Goal: Book appointment/travel/reservation

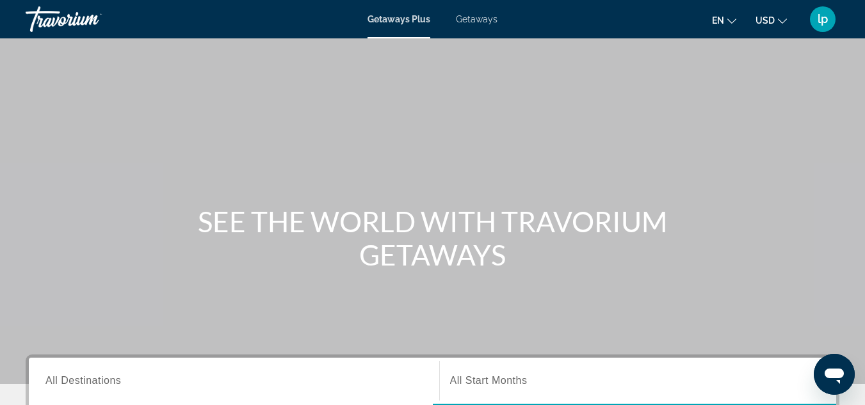
click at [475, 19] on span "Getaways" at bounding box center [477, 19] width 42 height 10
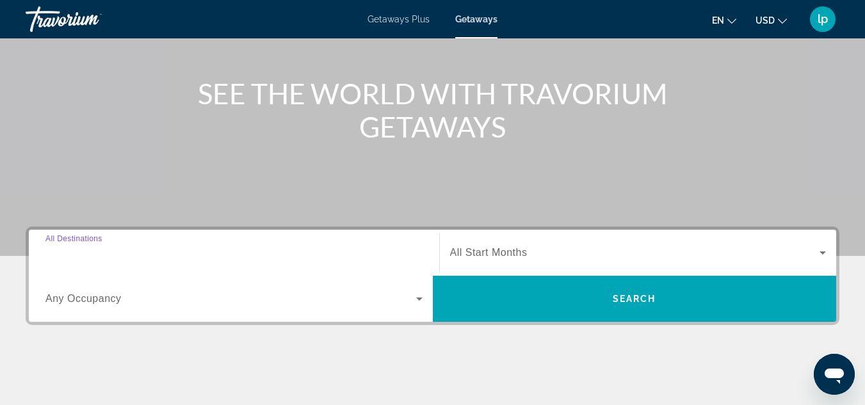
click at [218, 251] on input "Destination All Destinations" at bounding box center [233, 253] width 377 height 15
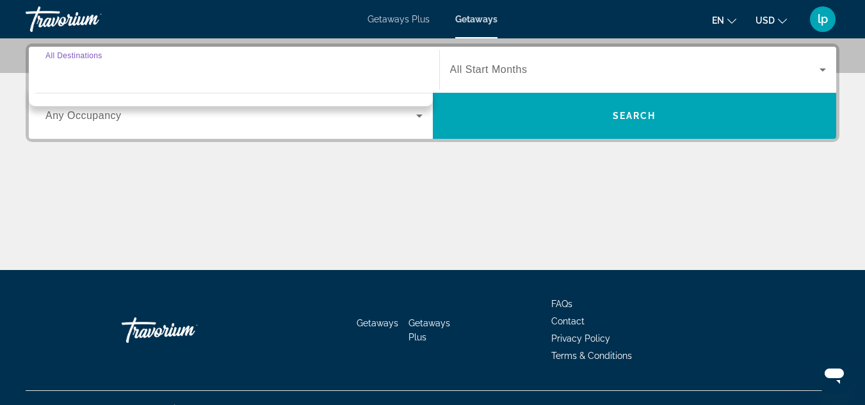
scroll to position [313, 0]
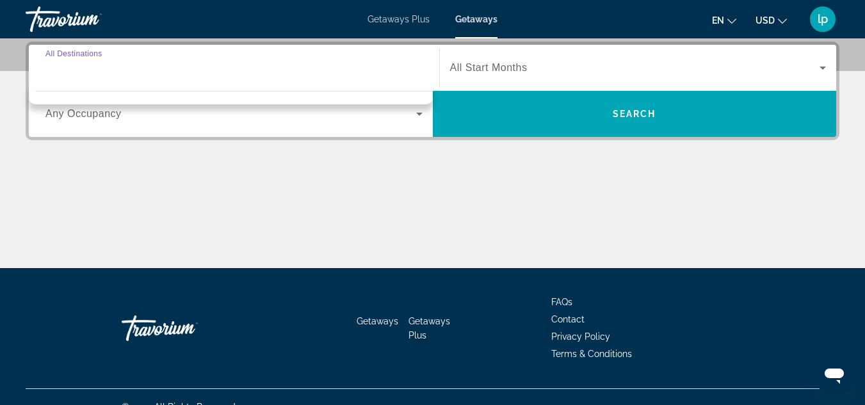
click at [325, 223] on div "Main content" at bounding box center [433, 220] width 814 height 96
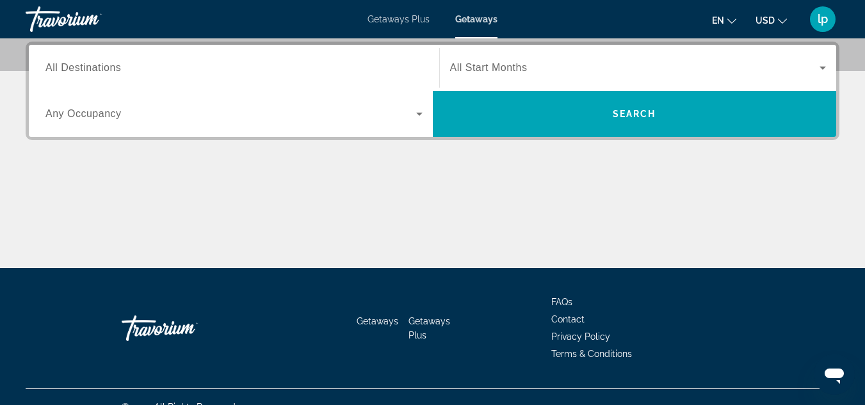
click at [75, 64] on span "All Destinations" at bounding box center [83, 67] width 76 height 11
click at [75, 64] on input "Destination All Destinations" at bounding box center [233, 68] width 377 height 15
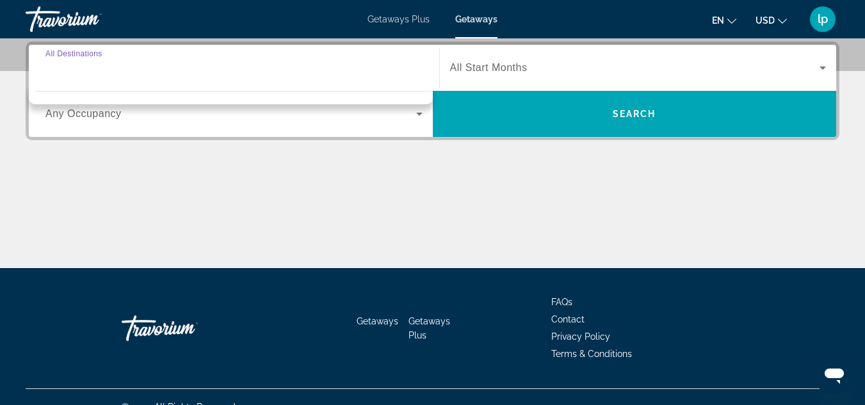
click at [222, 66] on input "Destination All Destinations" at bounding box center [233, 68] width 377 height 15
click at [225, 113] on span "Search widget" at bounding box center [230, 113] width 371 height 15
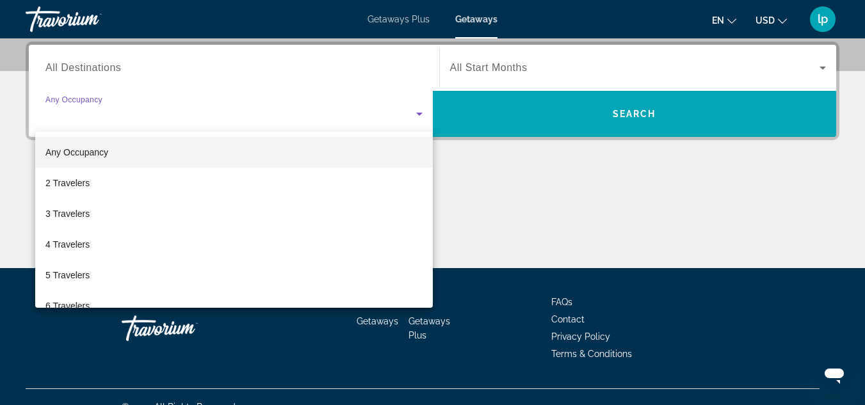
click at [134, 109] on div at bounding box center [432, 202] width 865 height 405
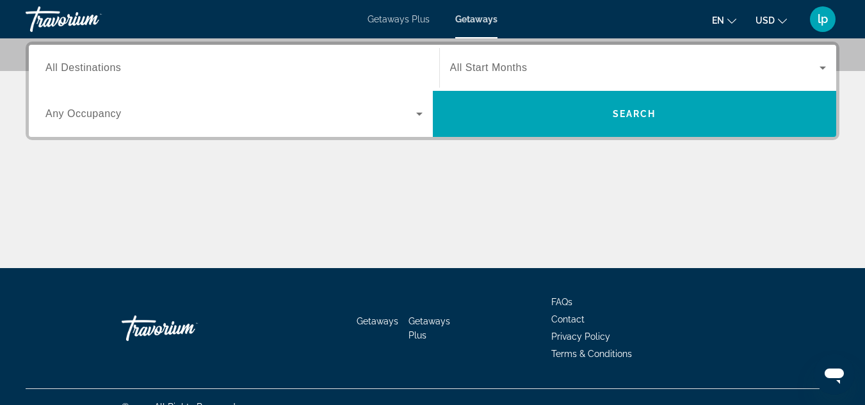
click at [109, 68] on span "All Destinations" at bounding box center [83, 67] width 76 height 11
click at [109, 68] on input "Destination All Destinations" at bounding box center [233, 68] width 377 height 15
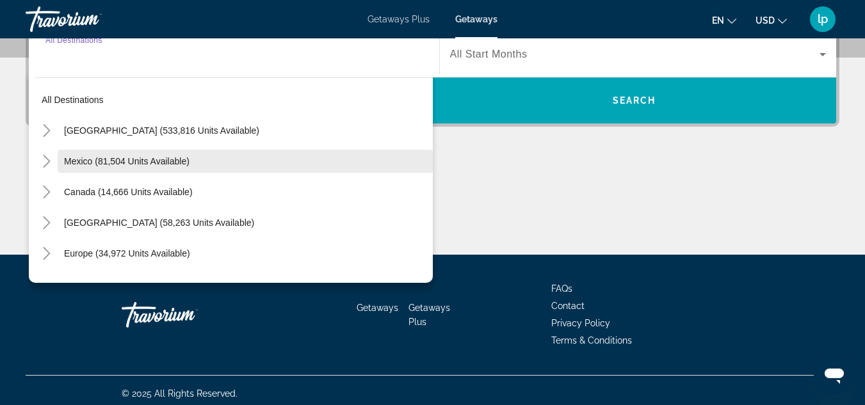
scroll to position [333, 0]
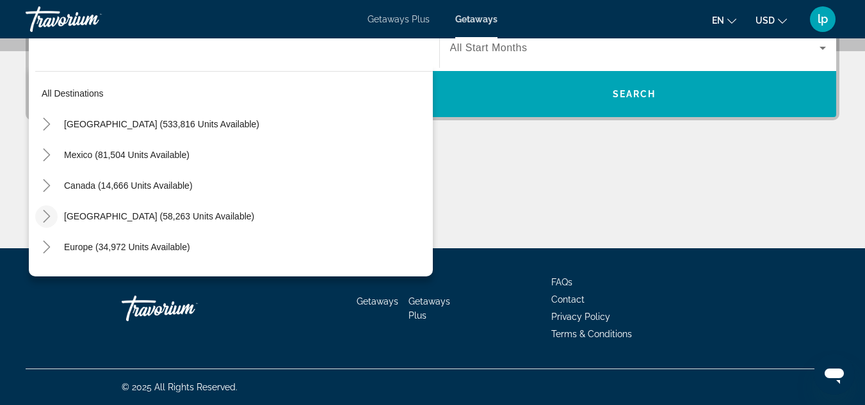
click at [47, 216] on icon "Toggle Caribbean & Atlantic Islands (58,263 units available)" at bounding box center [46, 216] width 13 height 13
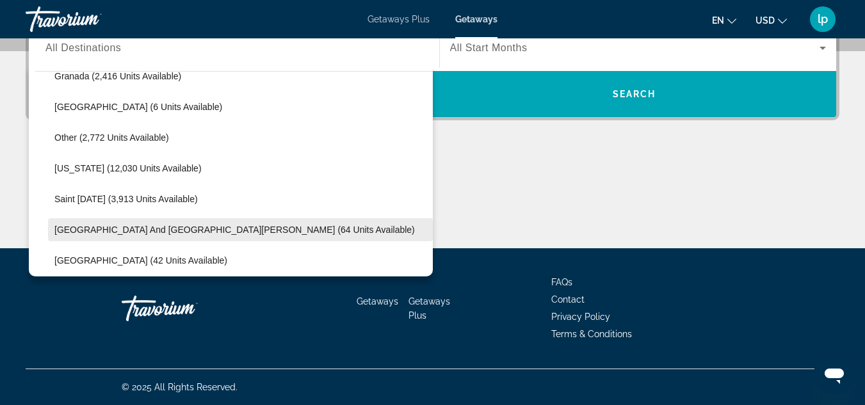
scroll to position [321, 0]
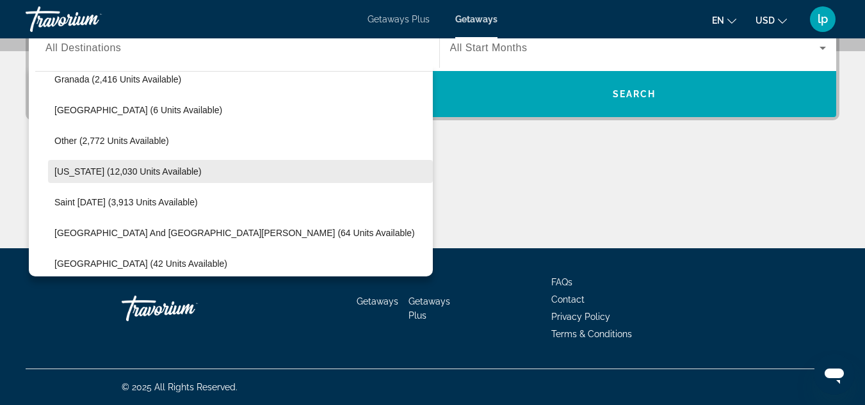
click at [101, 173] on span "[US_STATE] (12,030 units available)" at bounding box center [127, 171] width 147 height 10
type input "**********"
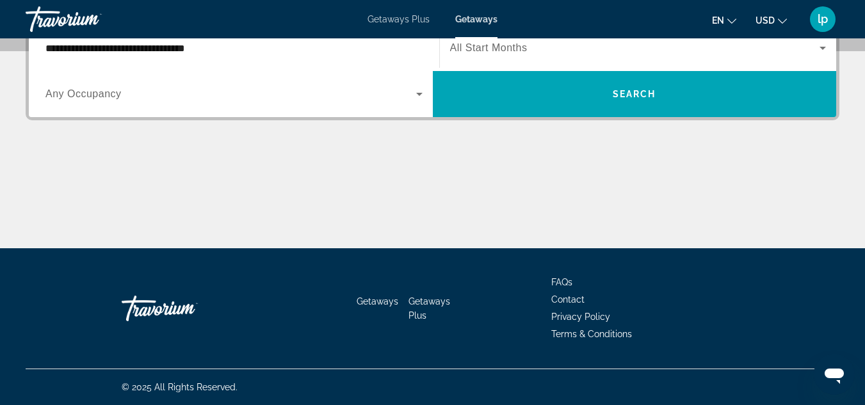
scroll to position [313, 0]
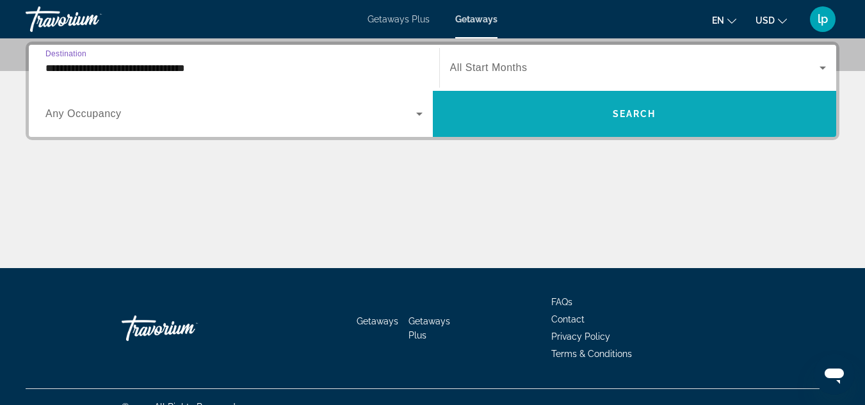
click at [499, 106] on span "Search widget" at bounding box center [635, 114] width 404 height 31
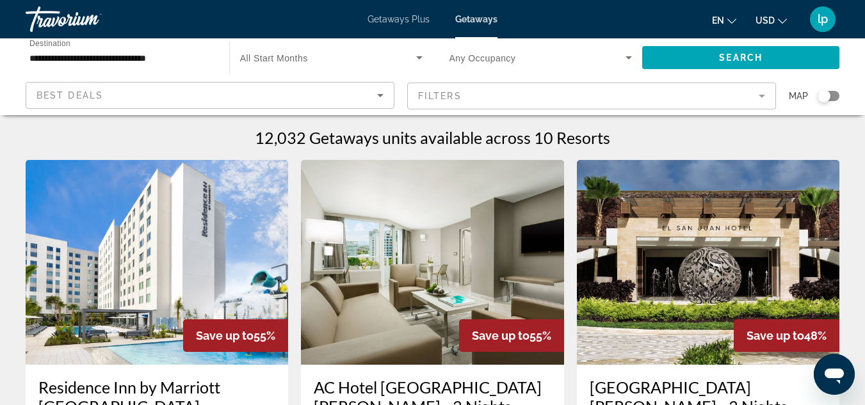
click at [371, 16] on span "Getaways Plus" at bounding box center [398, 19] width 62 height 10
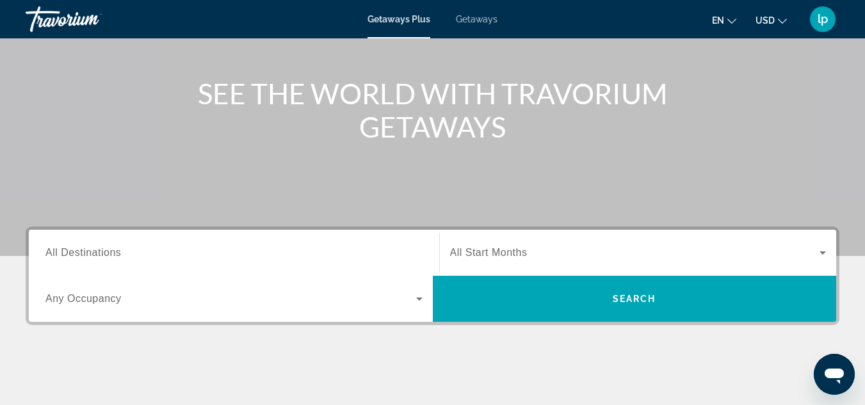
click at [148, 248] on input "Destination All Destinations" at bounding box center [233, 253] width 377 height 15
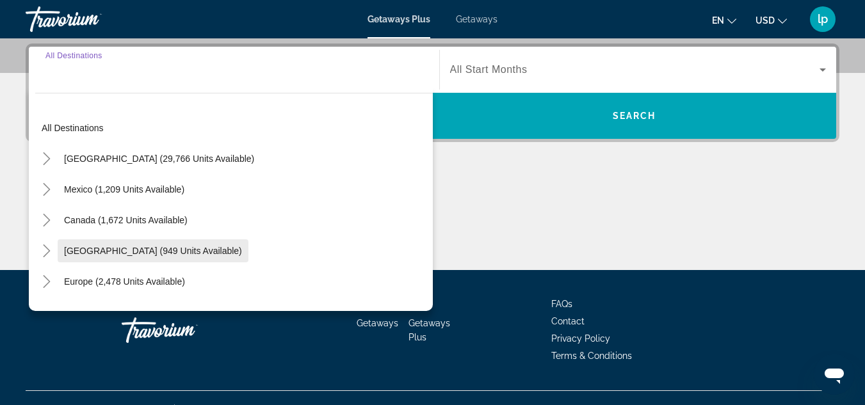
scroll to position [313, 0]
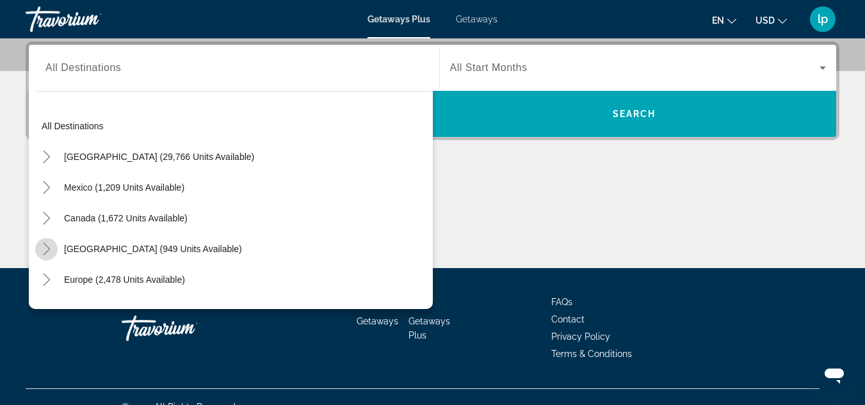
click at [50, 244] on icon "Toggle Caribbean & Atlantic Islands (949 units available)" at bounding box center [46, 249] width 13 height 13
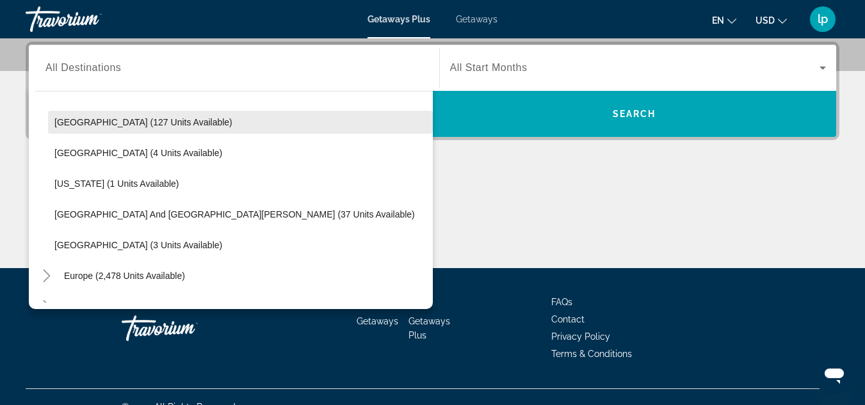
scroll to position [257, 0]
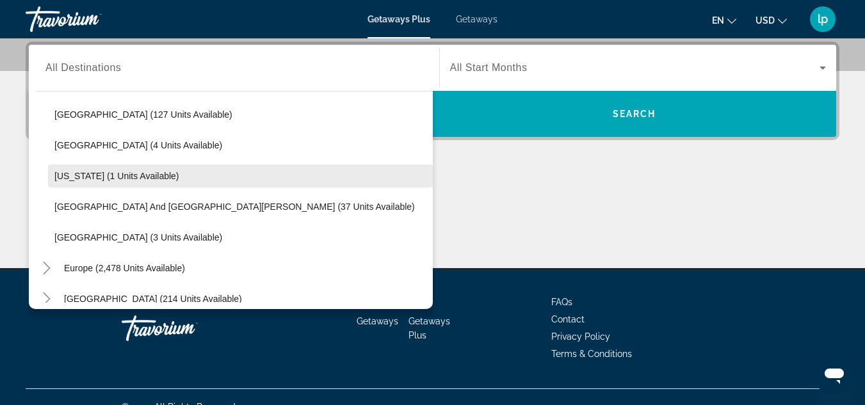
click at [153, 178] on span "[US_STATE] (1 units available)" at bounding box center [116, 176] width 125 height 10
type input "**********"
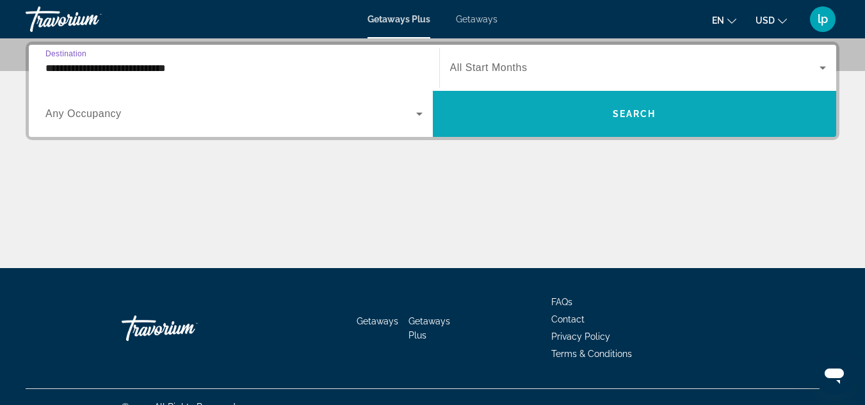
click at [510, 115] on span "Search widget" at bounding box center [635, 114] width 404 height 31
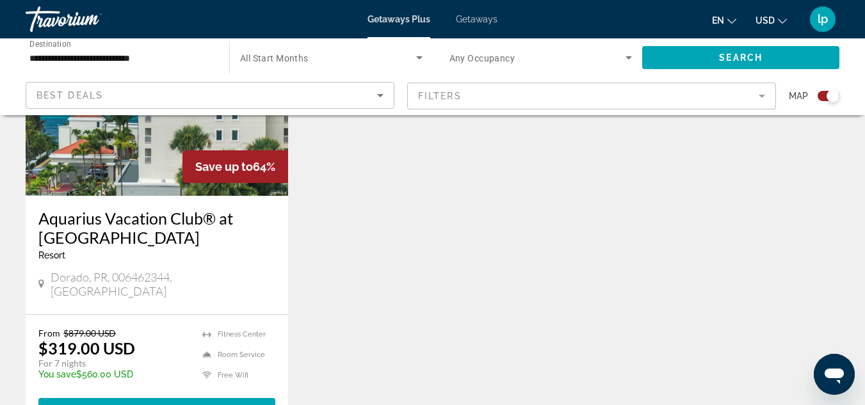
scroll to position [576, 0]
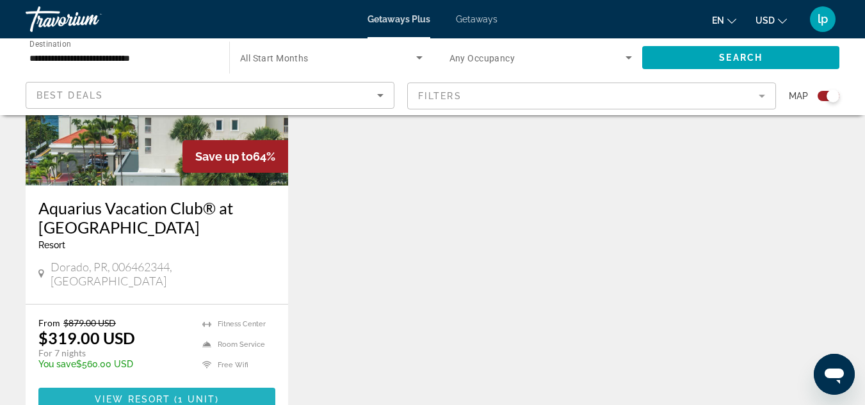
click at [184, 384] on span "Main content" at bounding box center [156, 399] width 237 height 31
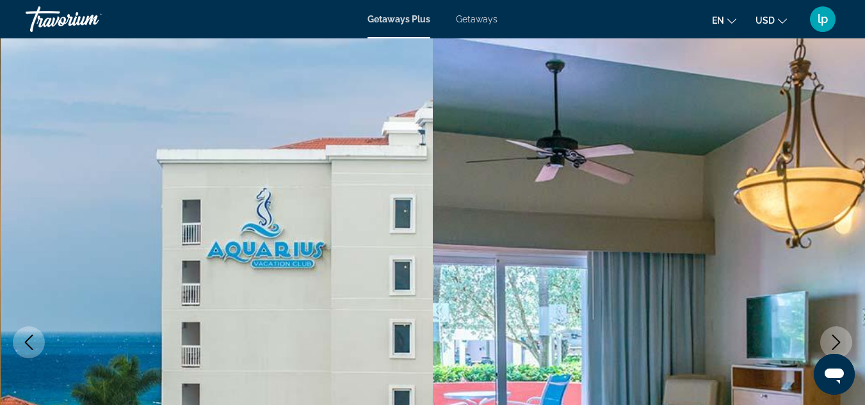
click at [454, 18] on li "Getaways" at bounding box center [470, 19] width 54 height 10
